Goal: Task Accomplishment & Management: Use online tool/utility

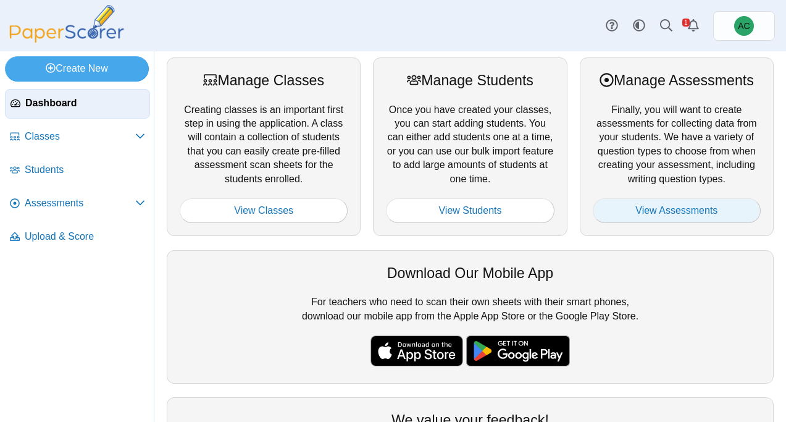
click at [659, 219] on link "View Assessments" at bounding box center [677, 210] width 168 height 25
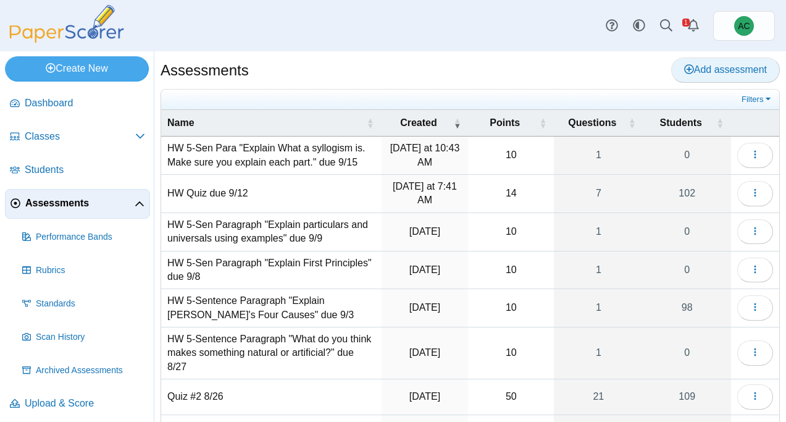
click at [687, 73] on use at bounding box center [689, 69] width 10 height 10
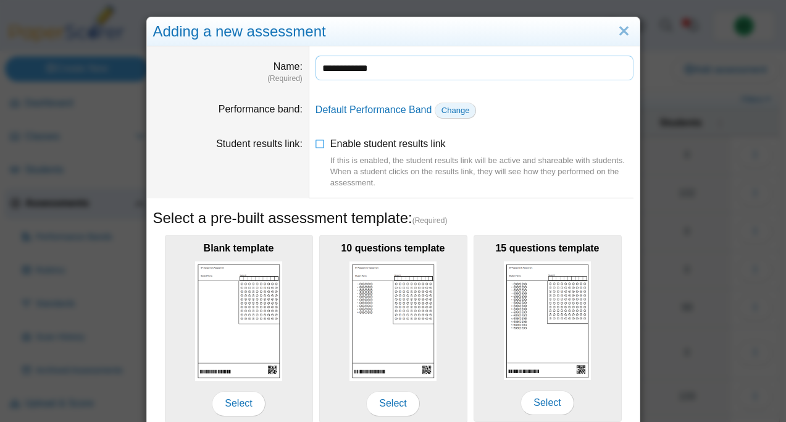
type input "**********"
click at [469, 110] on span "Change" at bounding box center [455, 110] width 28 height 9
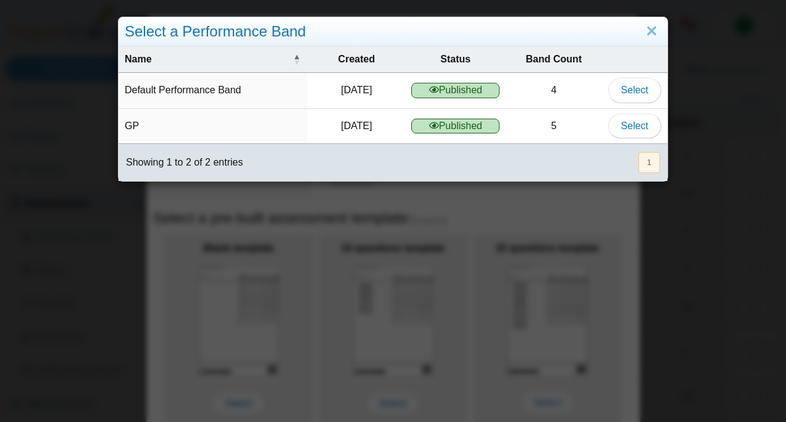
click at [661, 33] on div "Select a Performance Band" at bounding box center [393, 31] width 549 height 29
click at [655, 32] on link "Close" at bounding box center [651, 31] width 19 height 21
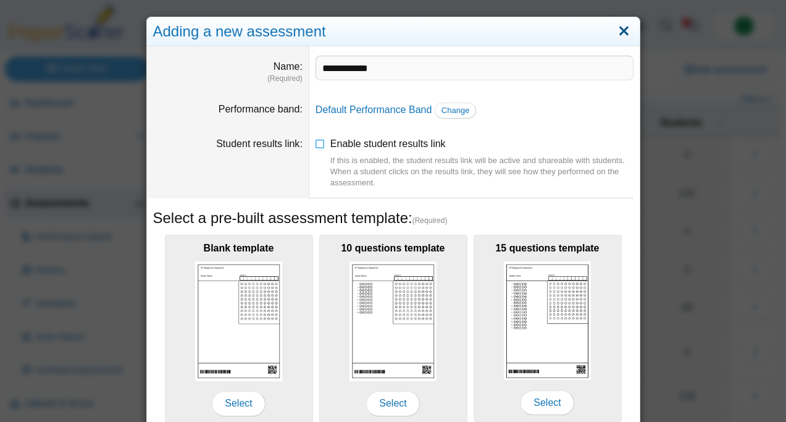
click at [624, 34] on link "Close" at bounding box center [623, 31] width 19 height 21
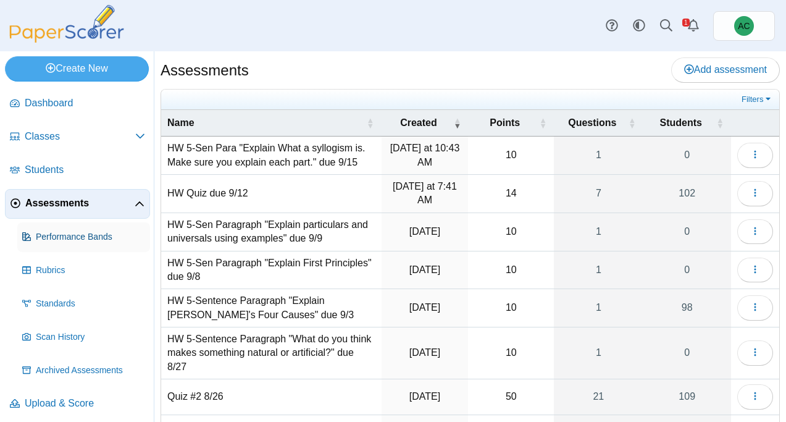
click at [43, 233] on span "Performance Bands" at bounding box center [90, 237] width 109 height 12
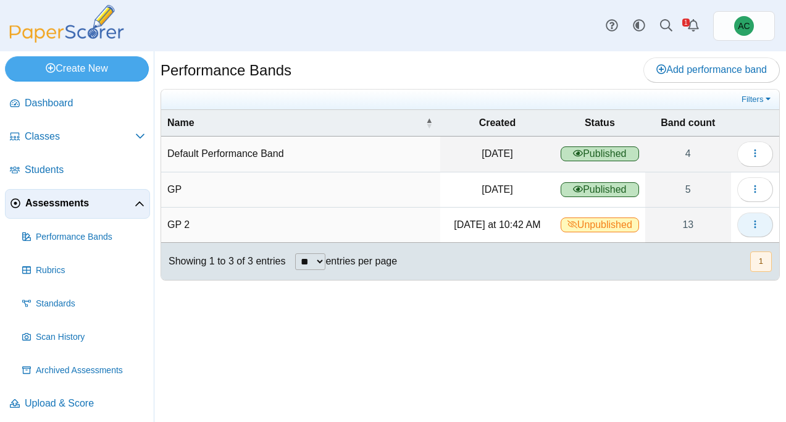
click at [758, 225] on icon "button" at bounding box center [755, 224] width 10 height 10
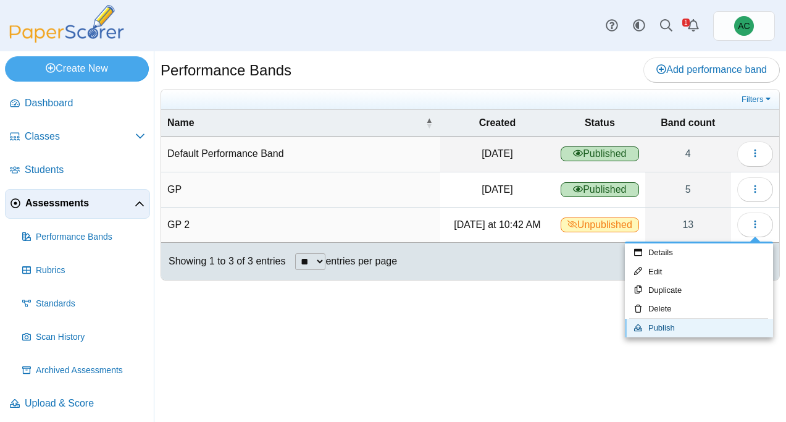
click at [678, 329] on link "Publish" at bounding box center [699, 328] width 148 height 19
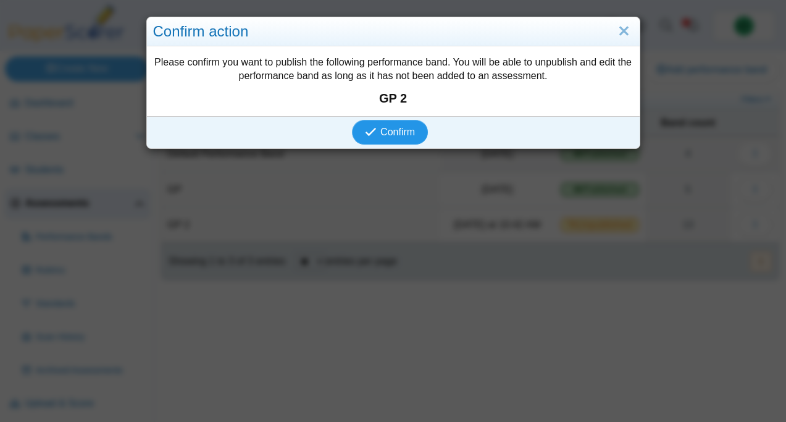
click at [383, 134] on span "Confirm" at bounding box center [397, 132] width 35 height 10
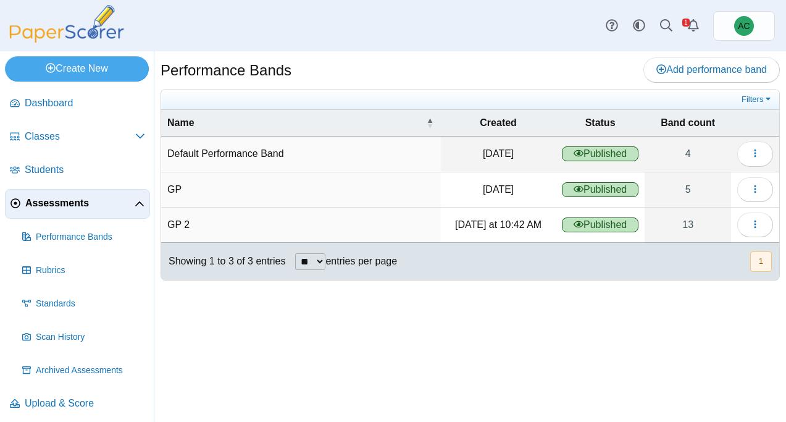
click at [27, 199] on span "Assessments" at bounding box center [79, 203] width 109 height 14
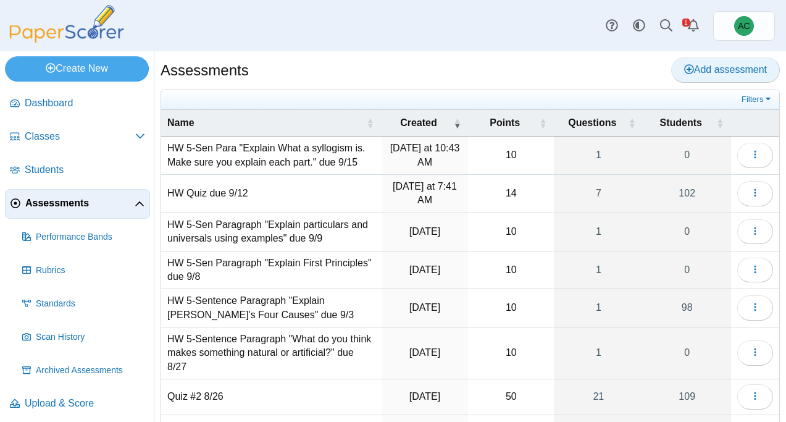
click at [715, 67] on span "Add assessment" at bounding box center [725, 69] width 83 height 10
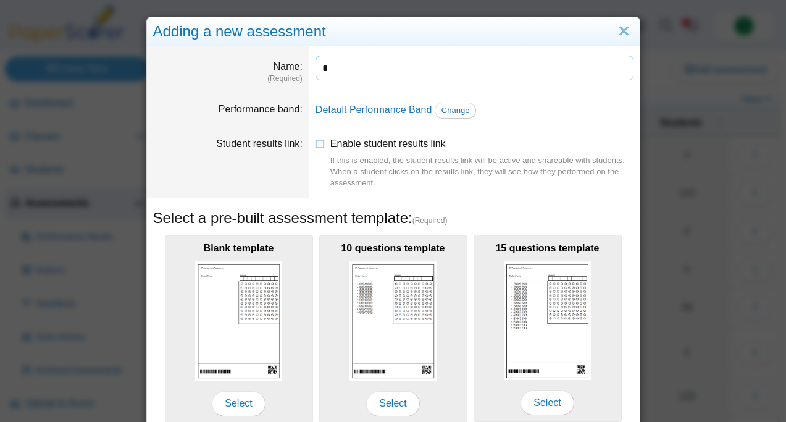
click at [351, 61] on input "*" at bounding box center [475, 68] width 318 height 25
click at [351, 64] on input "*" at bounding box center [475, 68] width 318 height 25
type input "**********"
drag, startPoint x: 473, startPoint y: 167, endPoint x: 473, endPoint y: 156, distance: 11.1
click at [473, 167] on div "If this is enabled, the student results link will be active and shareable with …" at bounding box center [481, 172] width 303 height 34
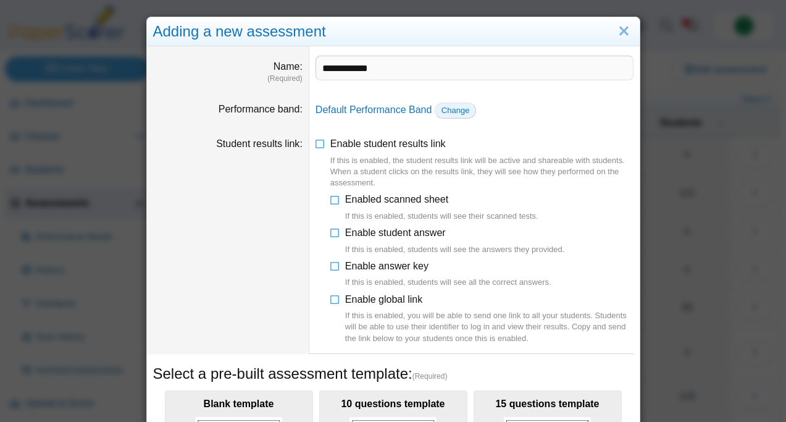
click at [456, 116] on link "Change" at bounding box center [456, 110] width 42 height 16
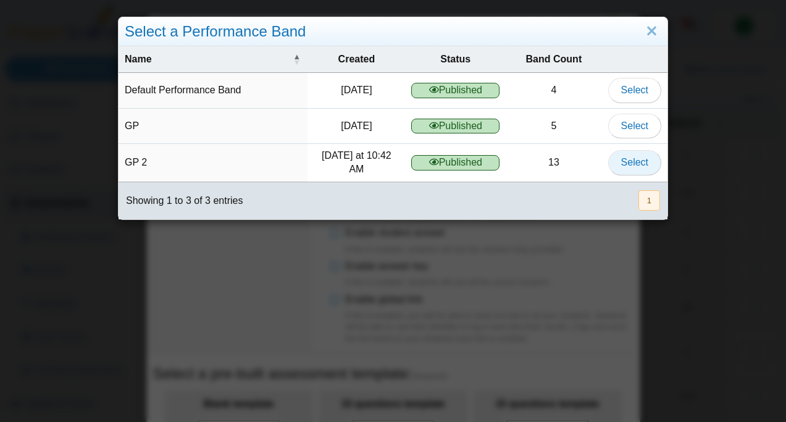
click at [625, 164] on span "Select" at bounding box center [634, 162] width 27 height 10
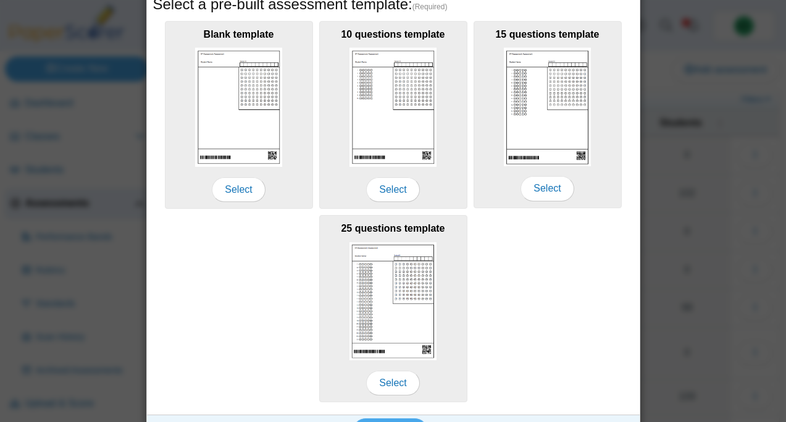
scroll to position [358, 0]
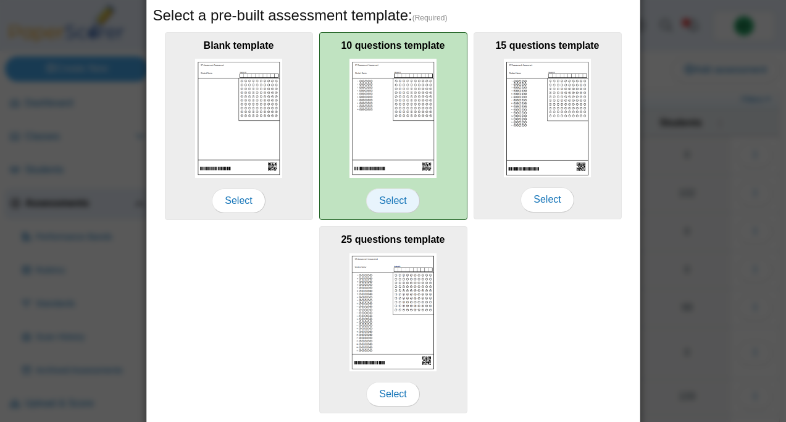
click at [403, 199] on span "Select" at bounding box center [392, 200] width 53 height 25
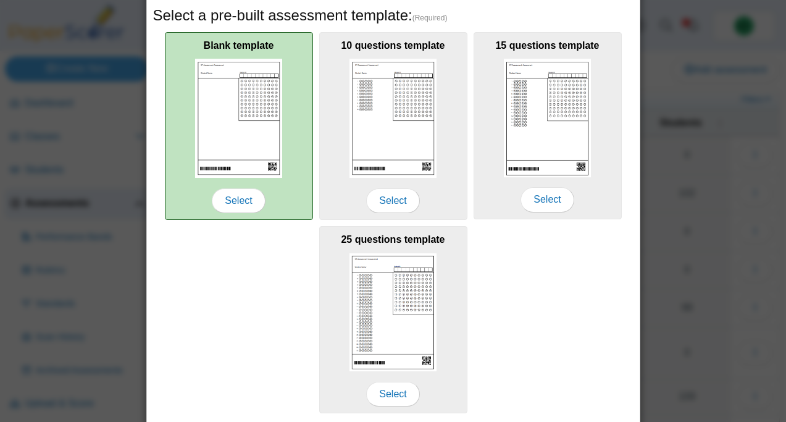
click at [214, 182] on div "Blank template Select" at bounding box center [239, 126] width 148 height 188
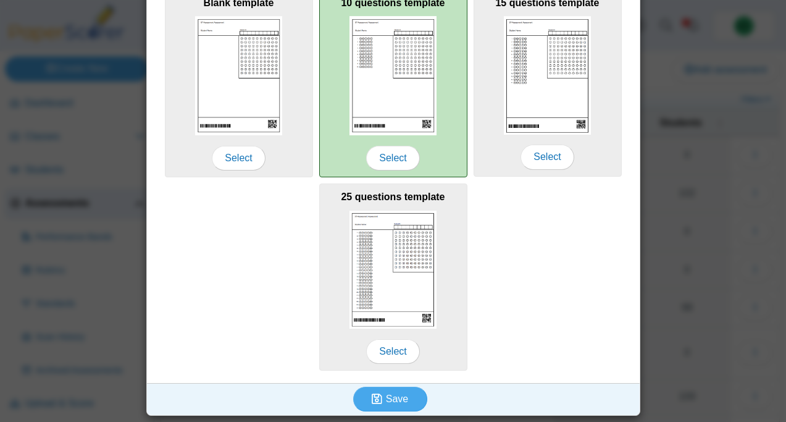
click at [371, 48] on img at bounding box center [393, 75] width 88 height 119
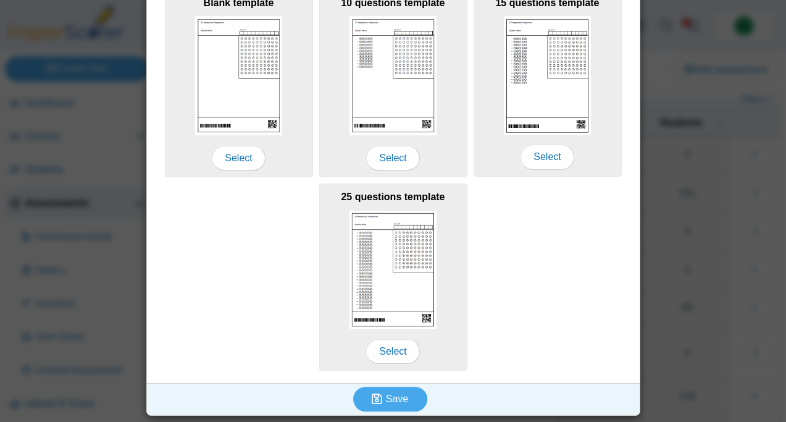
click at [398, 383] on div "Save" at bounding box center [390, 399] width 487 height 32
click at [392, 397] on span "Save" at bounding box center [397, 398] width 22 height 10
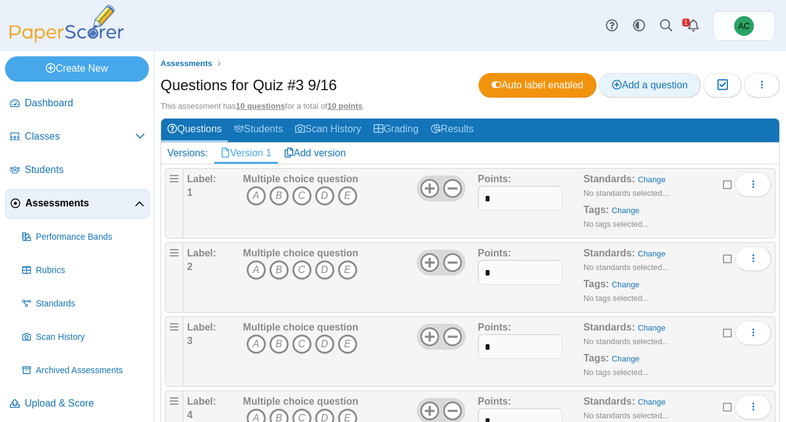
click at [634, 85] on span "Add a question" at bounding box center [650, 85] width 76 height 10
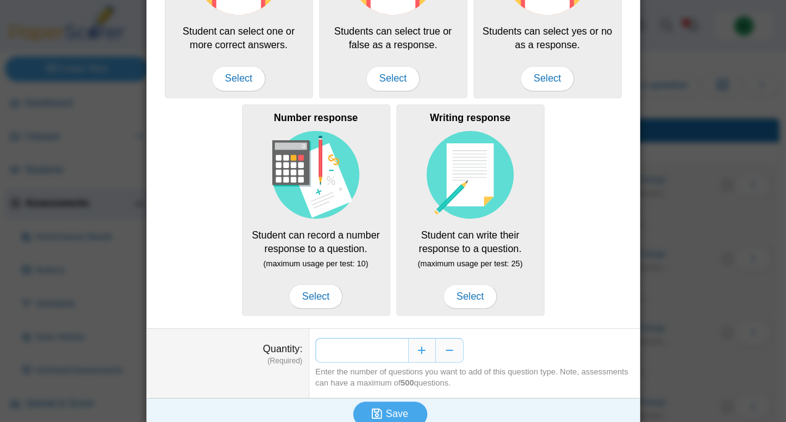
scroll to position [185, 0]
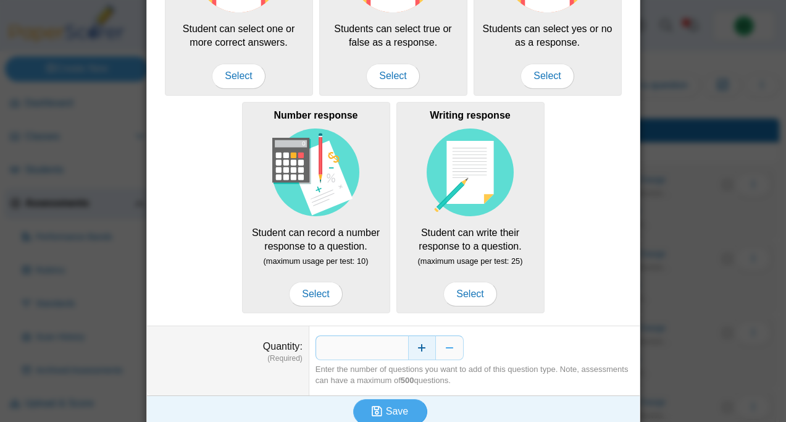
click at [428, 343] on button "Increase" at bounding box center [422, 347] width 28 height 25
type input "*"
click at [390, 405] on button "Save" at bounding box center [390, 411] width 74 height 25
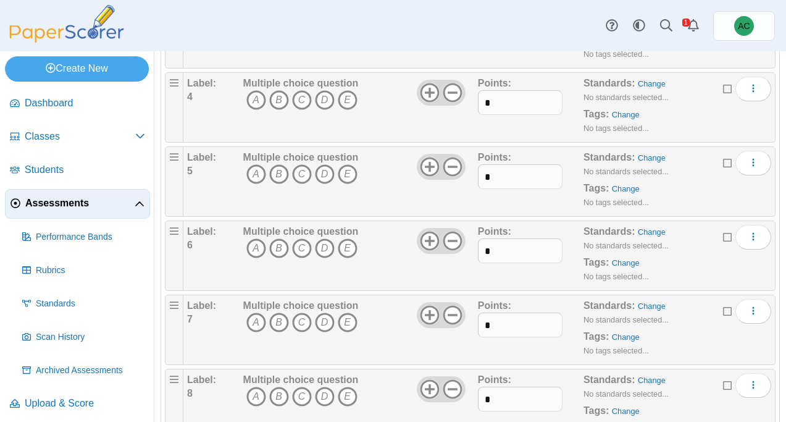
scroll to position [512, 0]
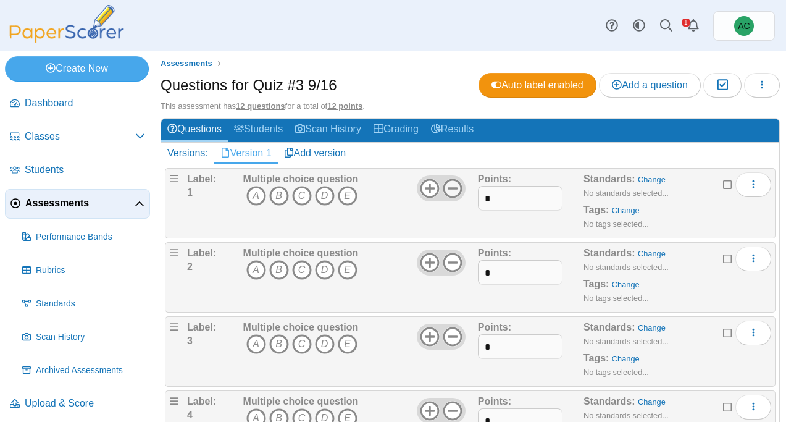
click at [453, 189] on icon at bounding box center [453, 188] width 20 height 20
click at [451, 257] on icon at bounding box center [453, 263] width 20 height 20
click at [455, 337] on use at bounding box center [452, 336] width 19 height 19
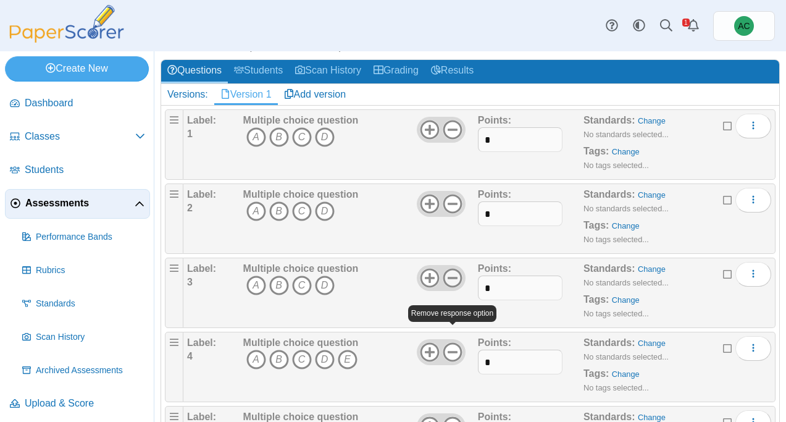
scroll to position [69, 0]
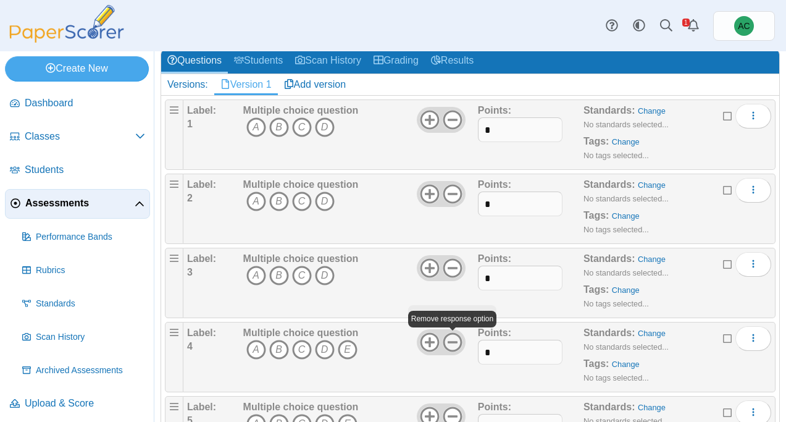
click at [456, 341] on use at bounding box center [452, 342] width 19 height 19
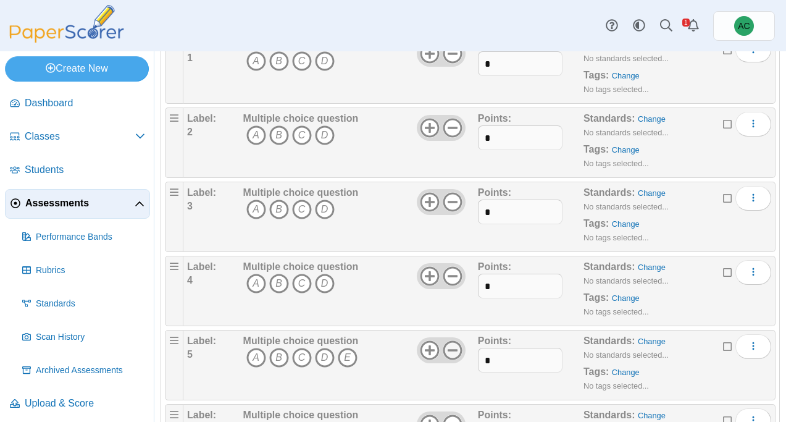
click at [453, 351] on icon at bounding box center [453, 350] width 20 height 20
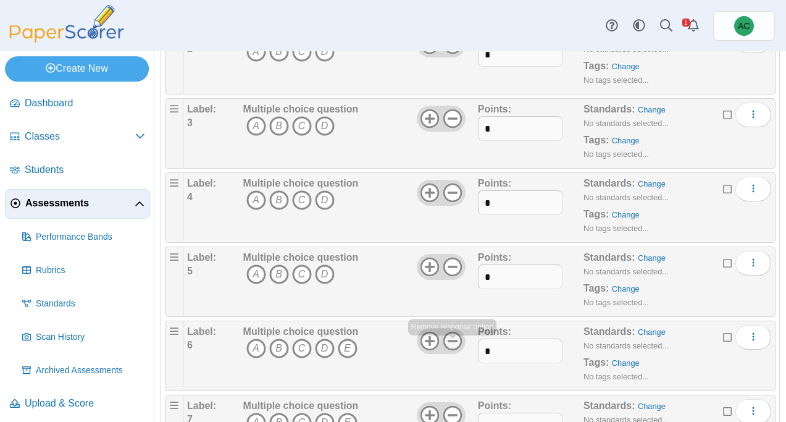
click at [454, 338] on icon at bounding box center [453, 341] width 20 height 20
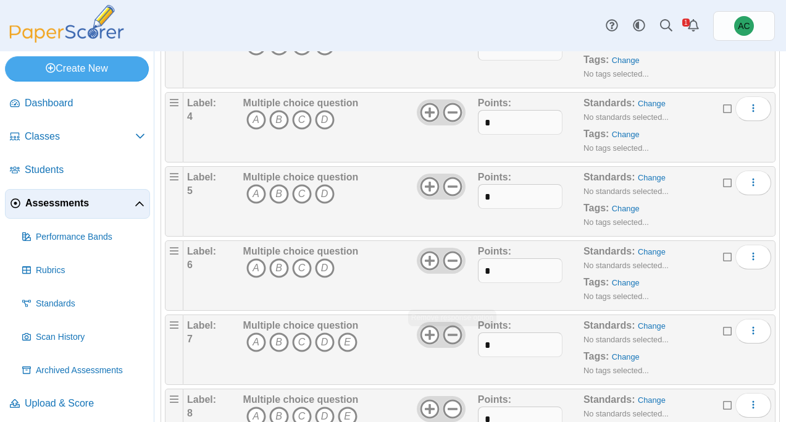
click at [453, 337] on icon at bounding box center [453, 335] width 20 height 20
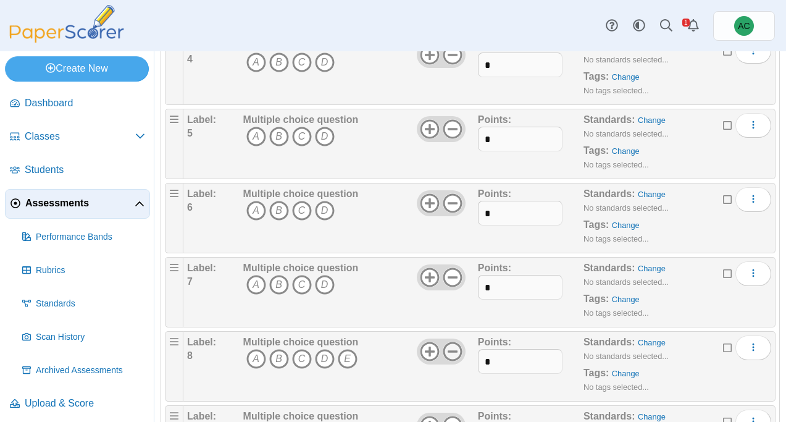
scroll to position [355, 0]
click at [454, 349] on icon at bounding box center [453, 352] width 20 height 20
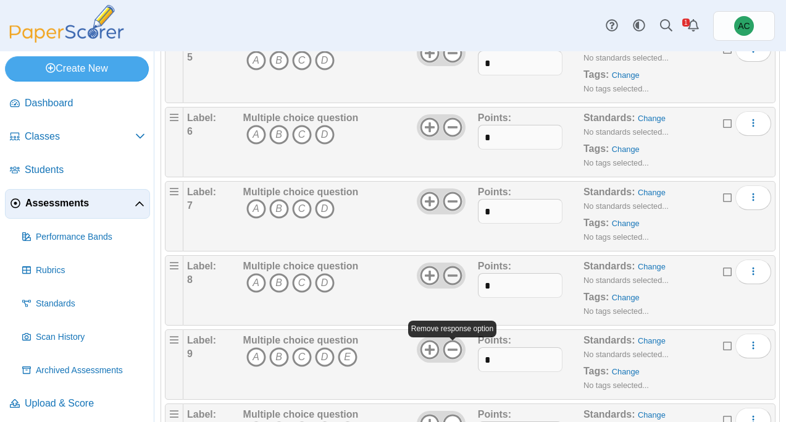
scroll to position [446, 0]
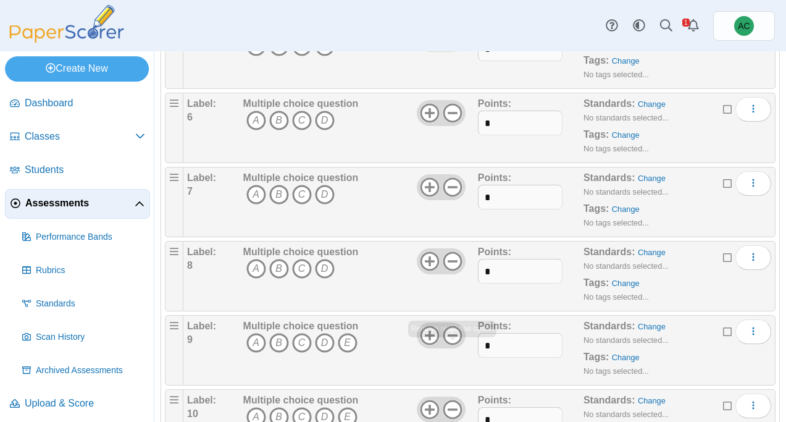
click at [453, 338] on icon at bounding box center [453, 335] width 20 height 20
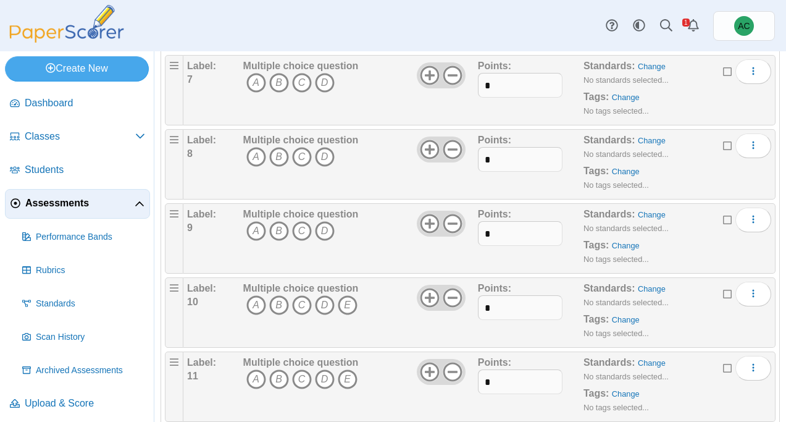
scroll to position [566, 0]
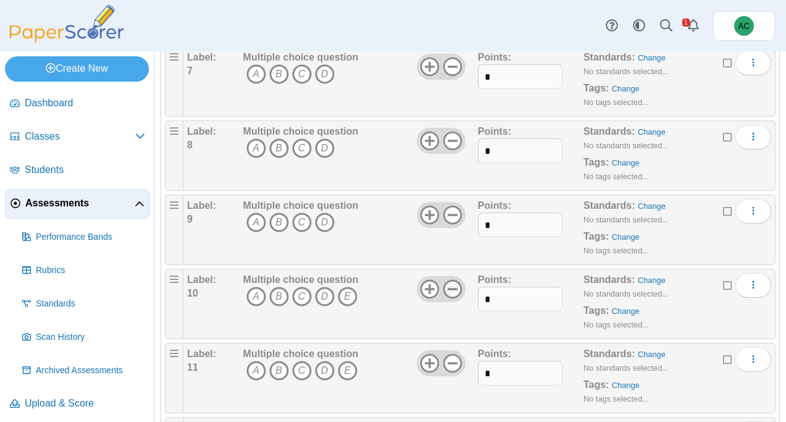
click at [455, 294] on icon at bounding box center [453, 289] width 20 height 20
click at [453, 365] on icon at bounding box center [453, 363] width 20 height 20
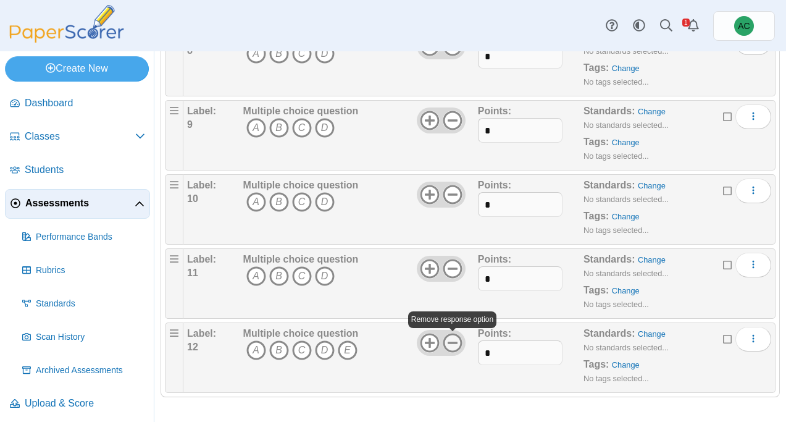
click at [451, 341] on use at bounding box center [452, 342] width 19 height 19
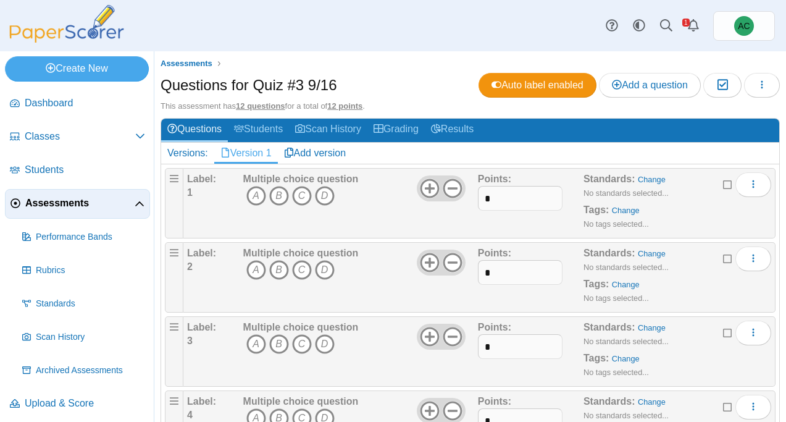
scroll to position [1, 0]
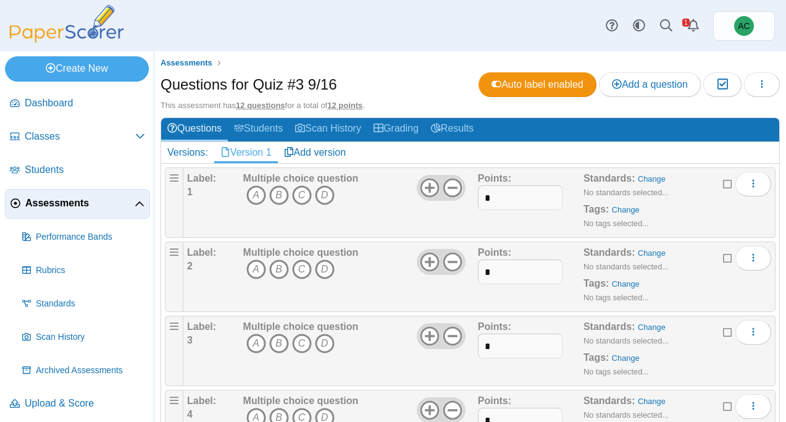
click at [56, 199] on span "Assessments" at bounding box center [79, 203] width 109 height 14
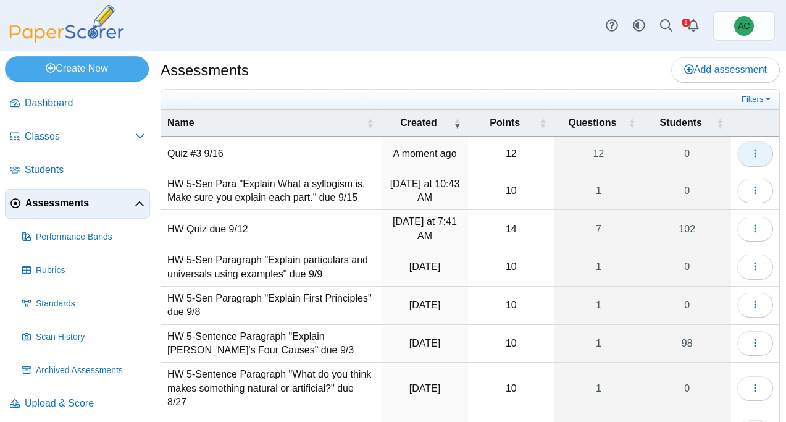
click at [751, 156] on icon "button" at bounding box center [755, 153] width 10 height 10
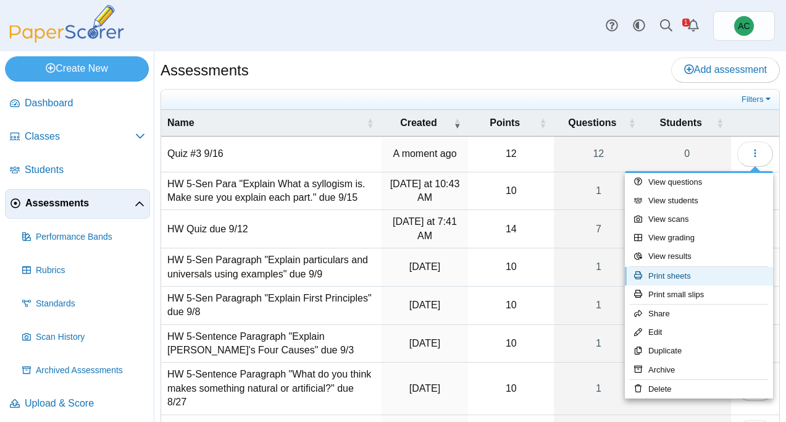
click at [677, 275] on link "Print sheets" at bounding box center [699, 276] width 148 height 19
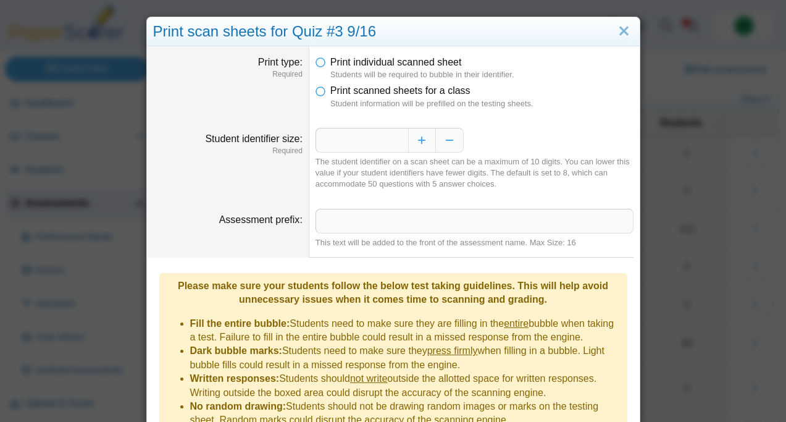
click at [399, 101] on dfn "Student information will be prefilled on the testing sheets." at bounding box center [481, 103] width 303 height 11
click at [322, 87] on icon at bounding box center [321, 88] width 10 height 9
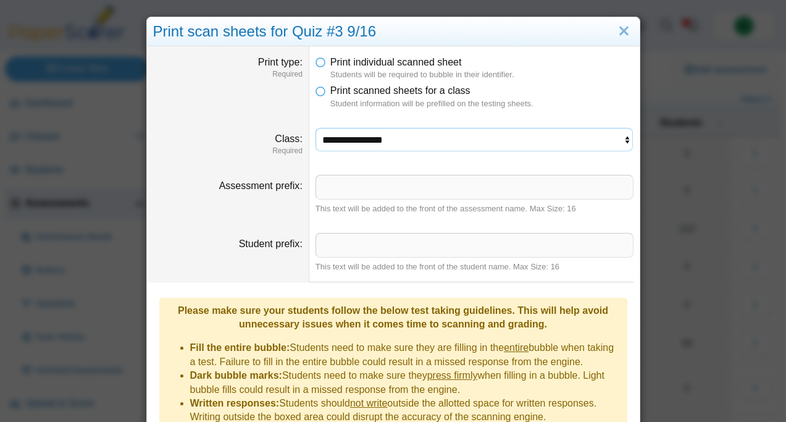
click at [345, 137] on select "**********" at bounding box center [475, 139] width 318 height 23
click at [316, 128] on select "**********" at bounding box center [475, 139] width 318 height 23
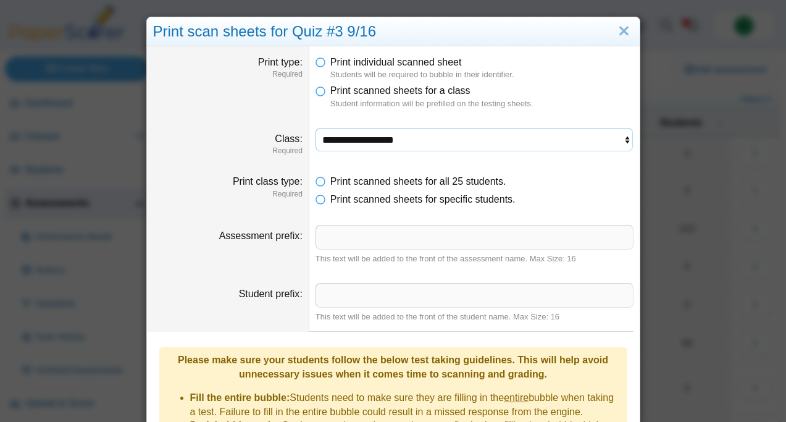
scroll to position [203, 0]
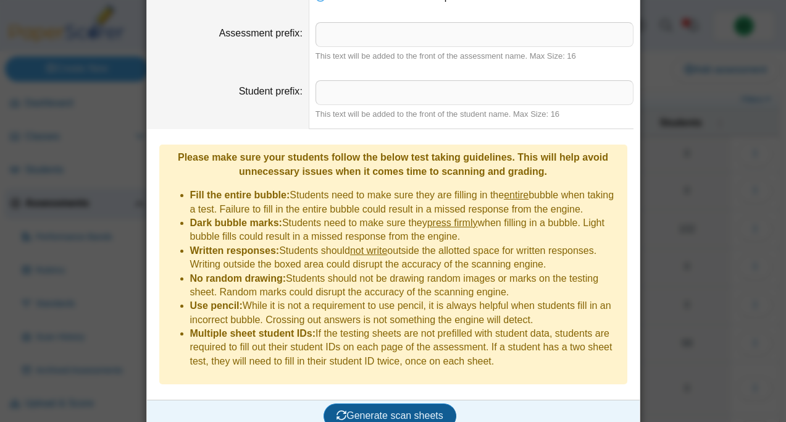
click at [361, 410] on span "Generate scan sheets" at bounding box center [390, 415] width 107 height 10
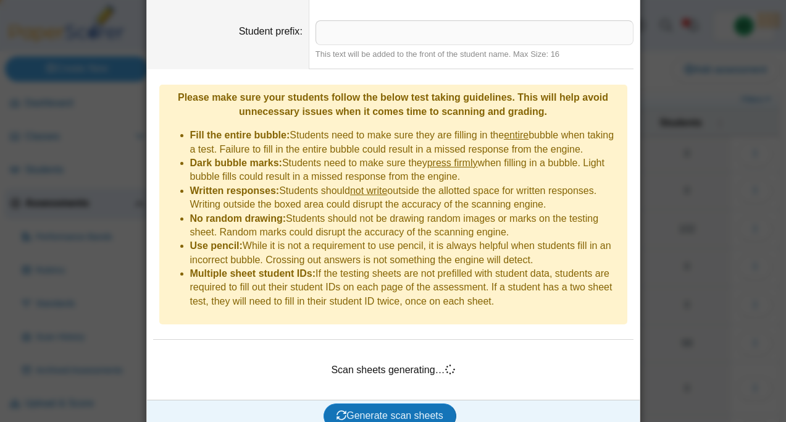
scroll to position [261, 0]
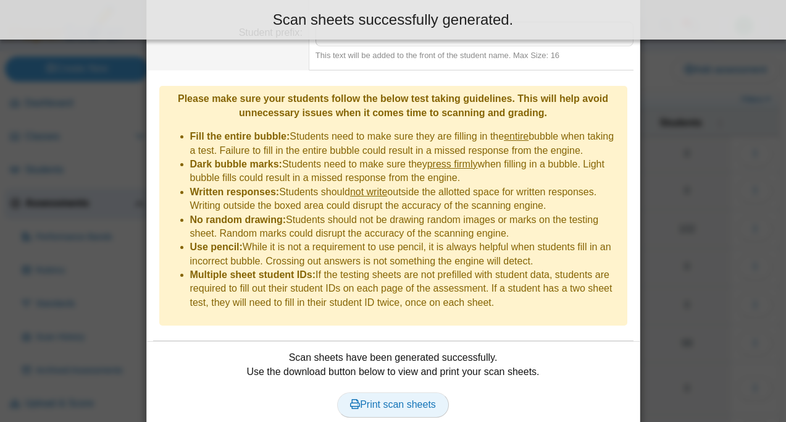
click at [383, 399] on span "Print scan sheets" at bounding box center [393, 404] width 86 height 10
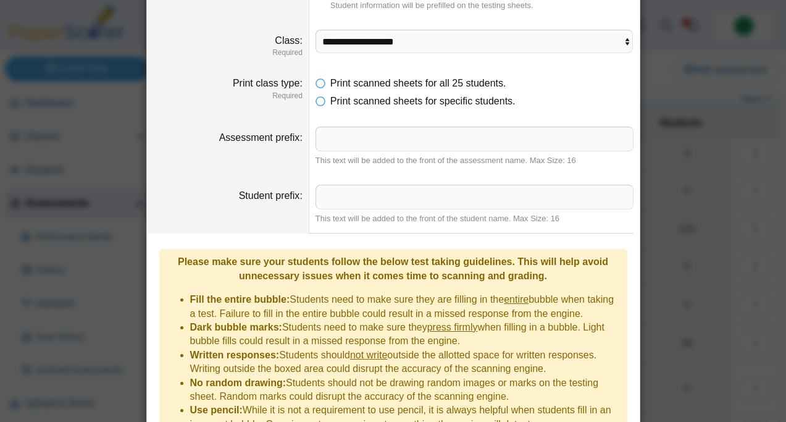
scroll to position [0, 0]
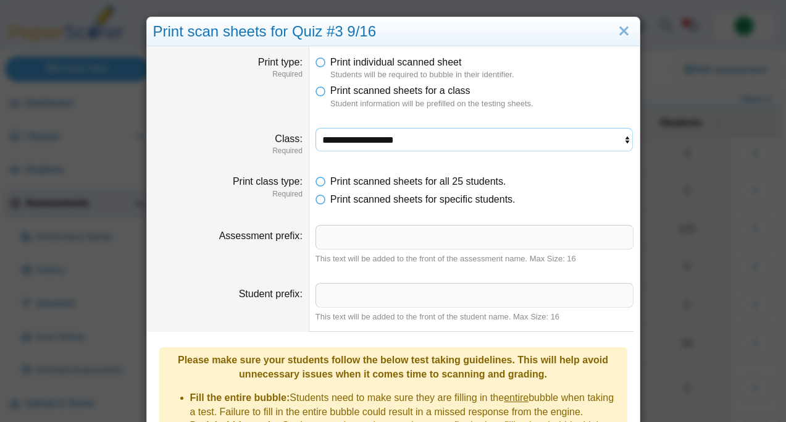
click at [379, 148] on select "**********" at bounding box center [475, 139] width 318 height 23
select select "**********"
click at [316, 128] on select "**********" at bounding box center [475, 139] width 318 height 23
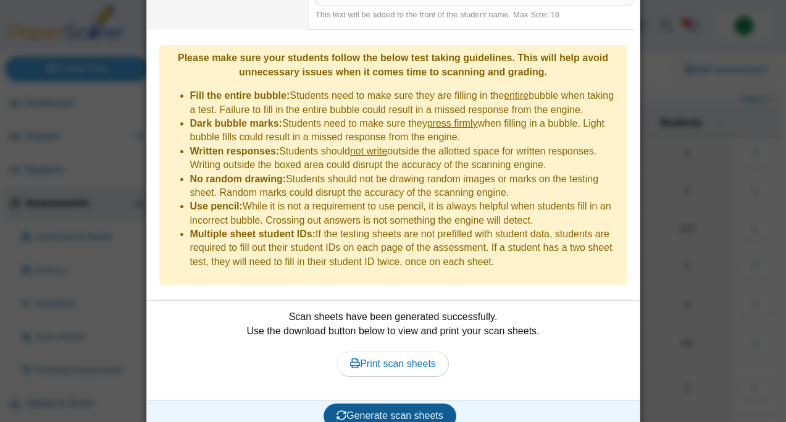
click at [369, 410] on span "Generate scan sheets" at bounding box center [390, 415] width 107 height 10
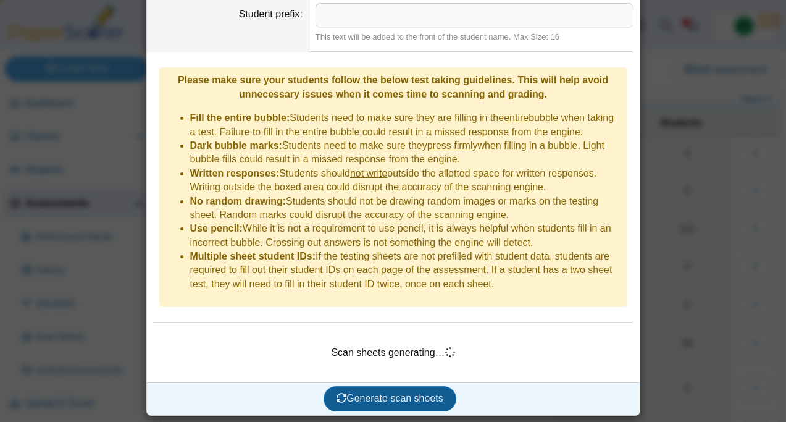
scroll to position [262, 0]
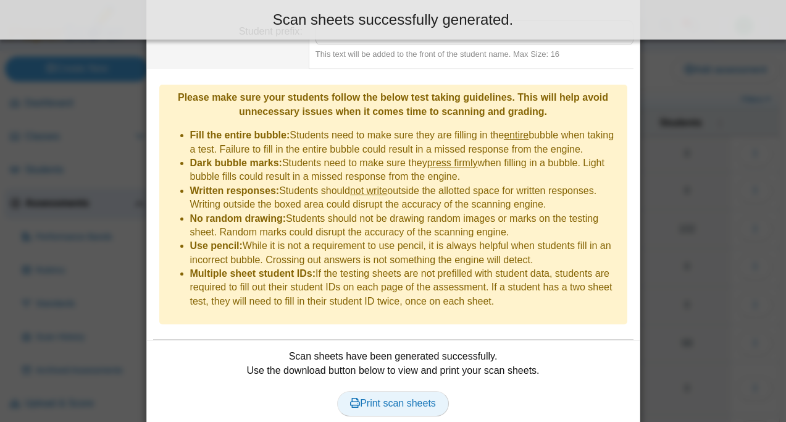
click at [378, 398] on span "Print scan sheets" at bounding box center [393, 403] width 86 height 10
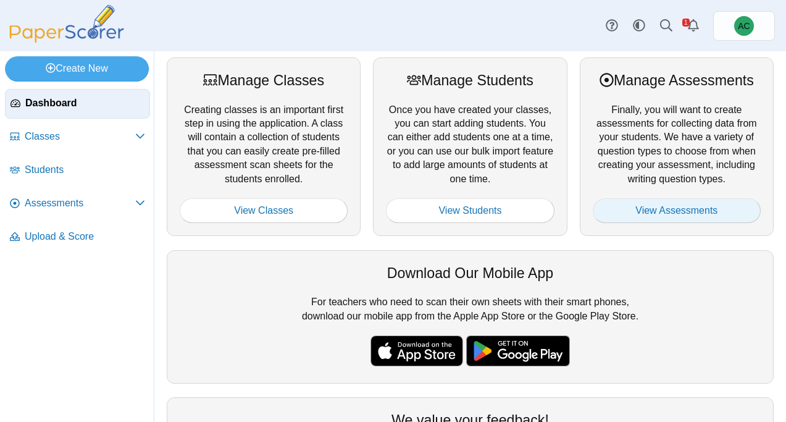
click at [635, 214] on link "View Assessments" at bounding box center [677, 210] width 168 height 25
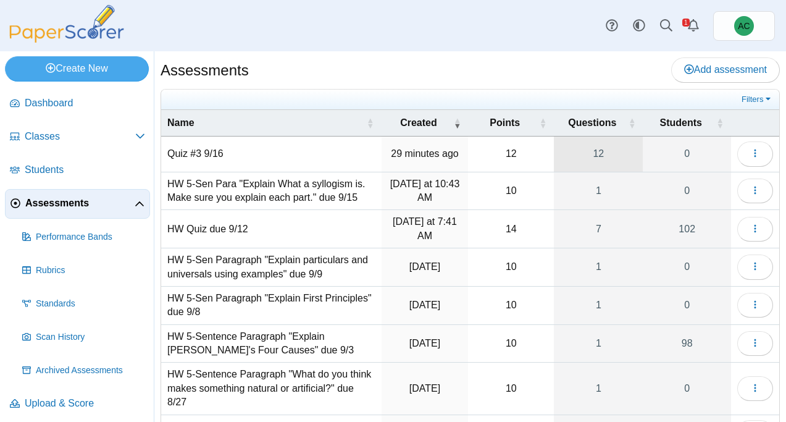
click at [616, 149] on link "12" at bounding box center [598, 153] width 89 height 35
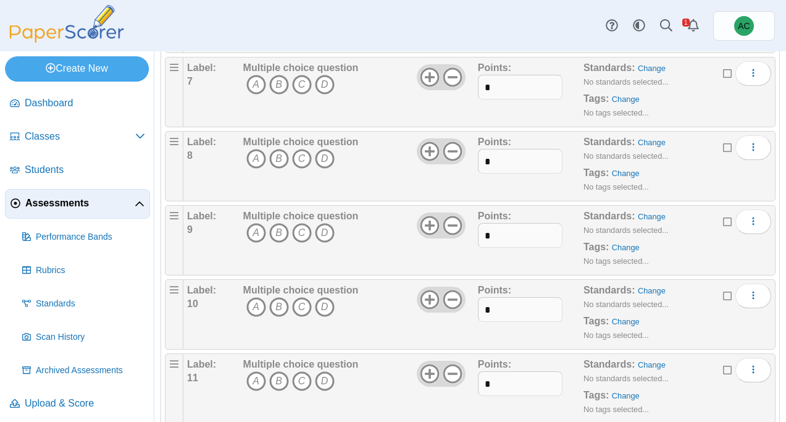
scroll to position [661, 0]
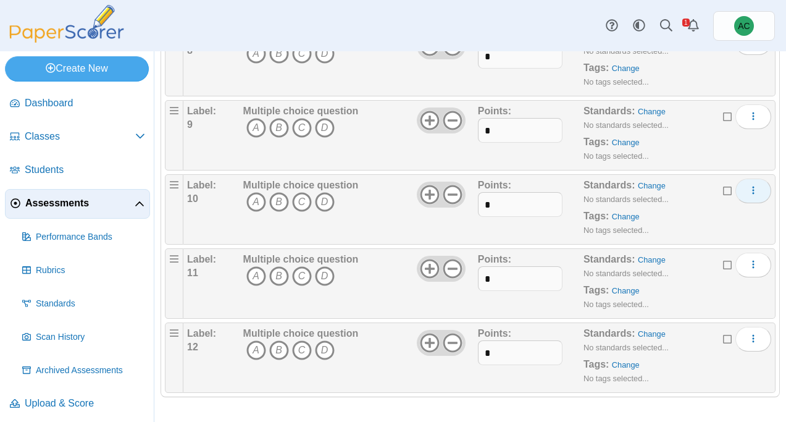
click at [754, 191] on icon "More options" at bounding box center [753, 190] width 10 height 10
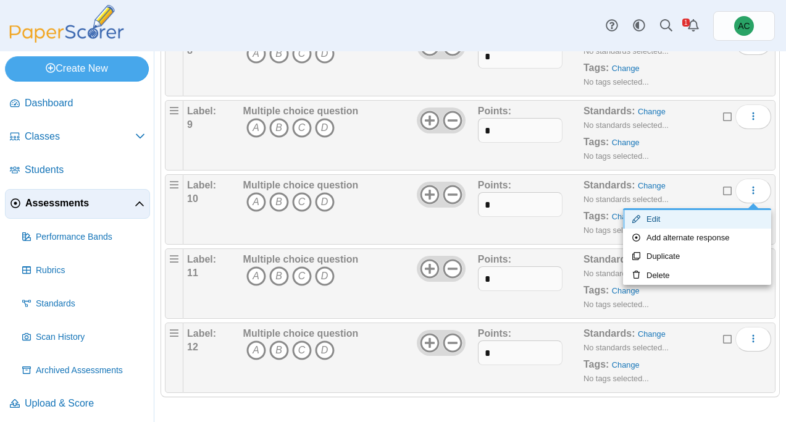
click at [679, 220] on link "Edit" at bounding box center [697, 219] width 148 height 19
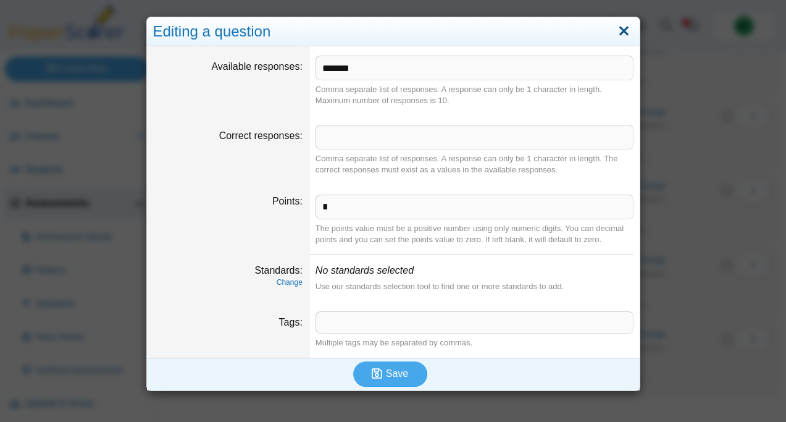
click at [618, 34] on link "Close" at bounding box center [623, 31] width 19 height 21
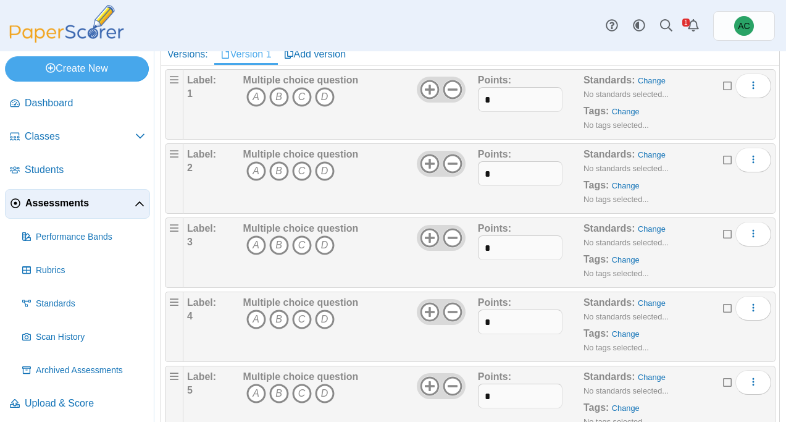
scroll to position [0, 0]
